Goal: Find specific page/section: Find specific page/section

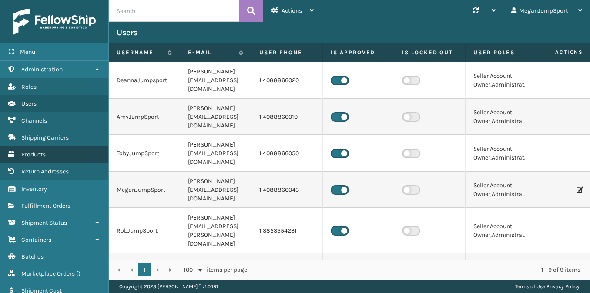
click at [39, 153] on span "Products" at bounding box center [33, 154] width 24 height 7
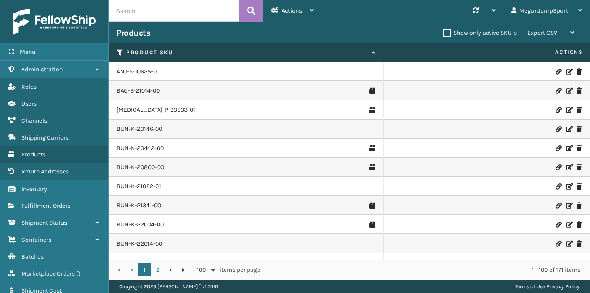
click at [156, 12] on input "text" at bounding box center [174, 11] width 131 height 22
paste input "RBJ-S-20744-54"
type input "RBJ-S-20744-54"
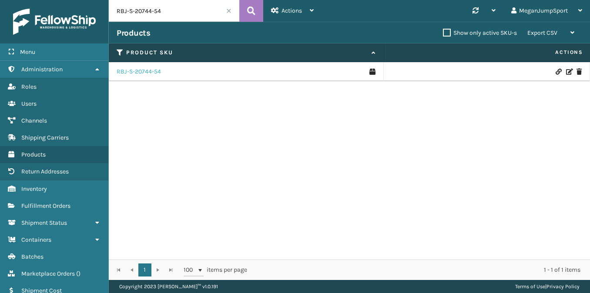
click at [158, 70] on link "RBJ-S-20744-54" at bounding box center [139, 71] width 44 height 9
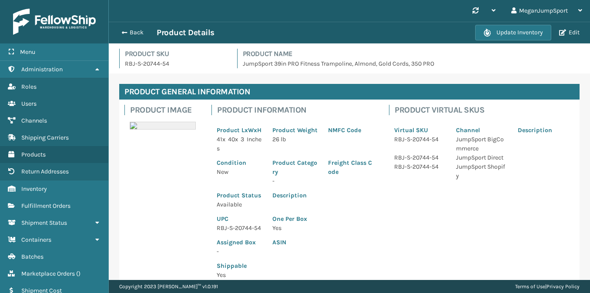
scroll to position [12, 0]
